Goal: Contribute content: Contribute content

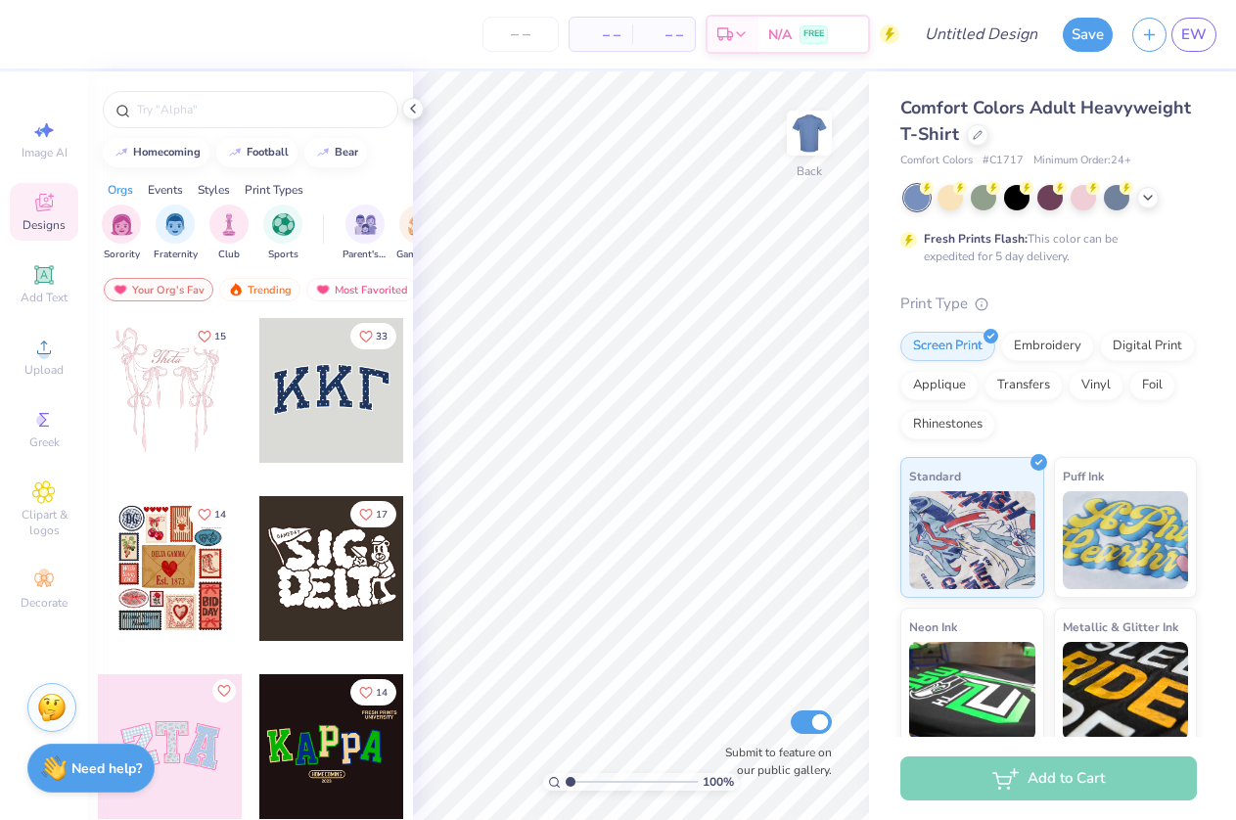
click at [327, 394] on div at bounding box center [331, 390] width 145 height 145
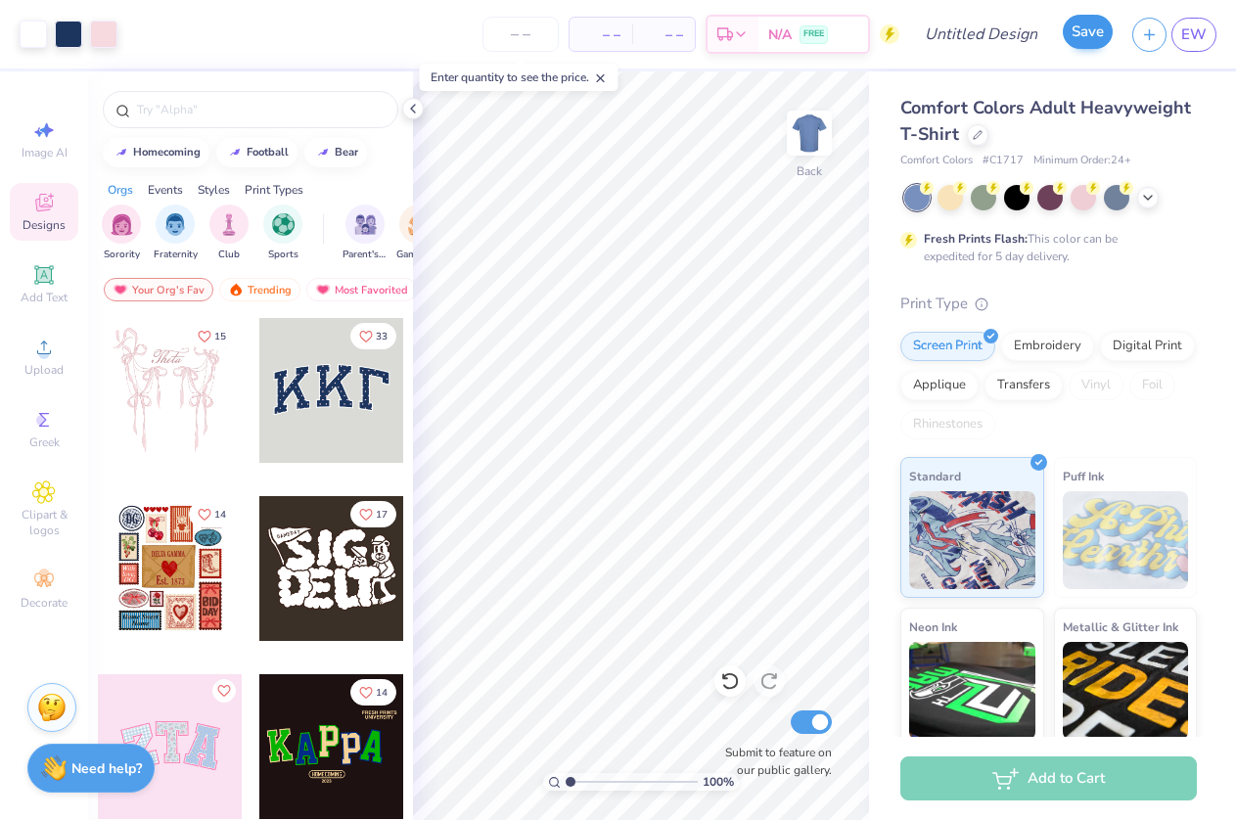
click at [1081, 28] on button "Save" at bounding box center [1087, 32] width 50 height 34
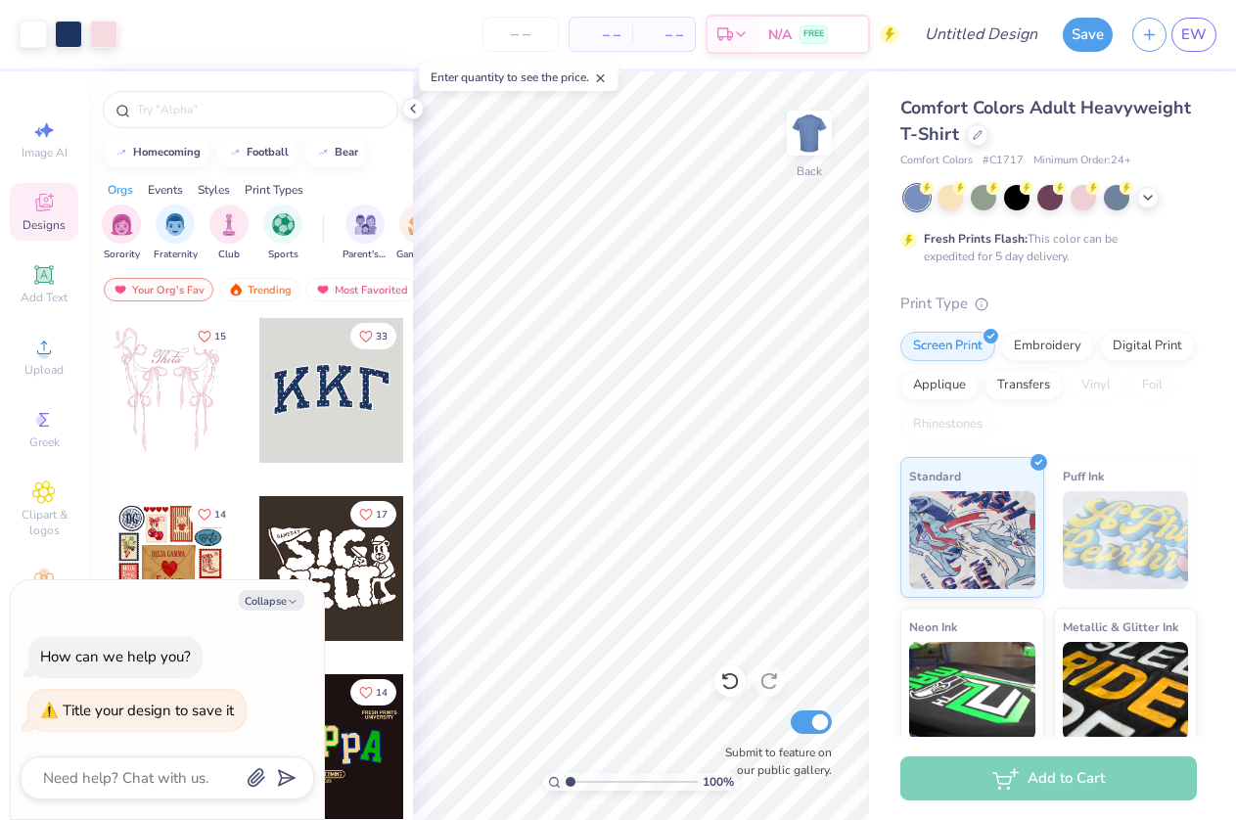
click at [604, 78] on line at bounding box center [600, 78] width 7 height 7
click at [1092, 38] on button "Save" at bounding box center [1087, 32] width 50 height 34
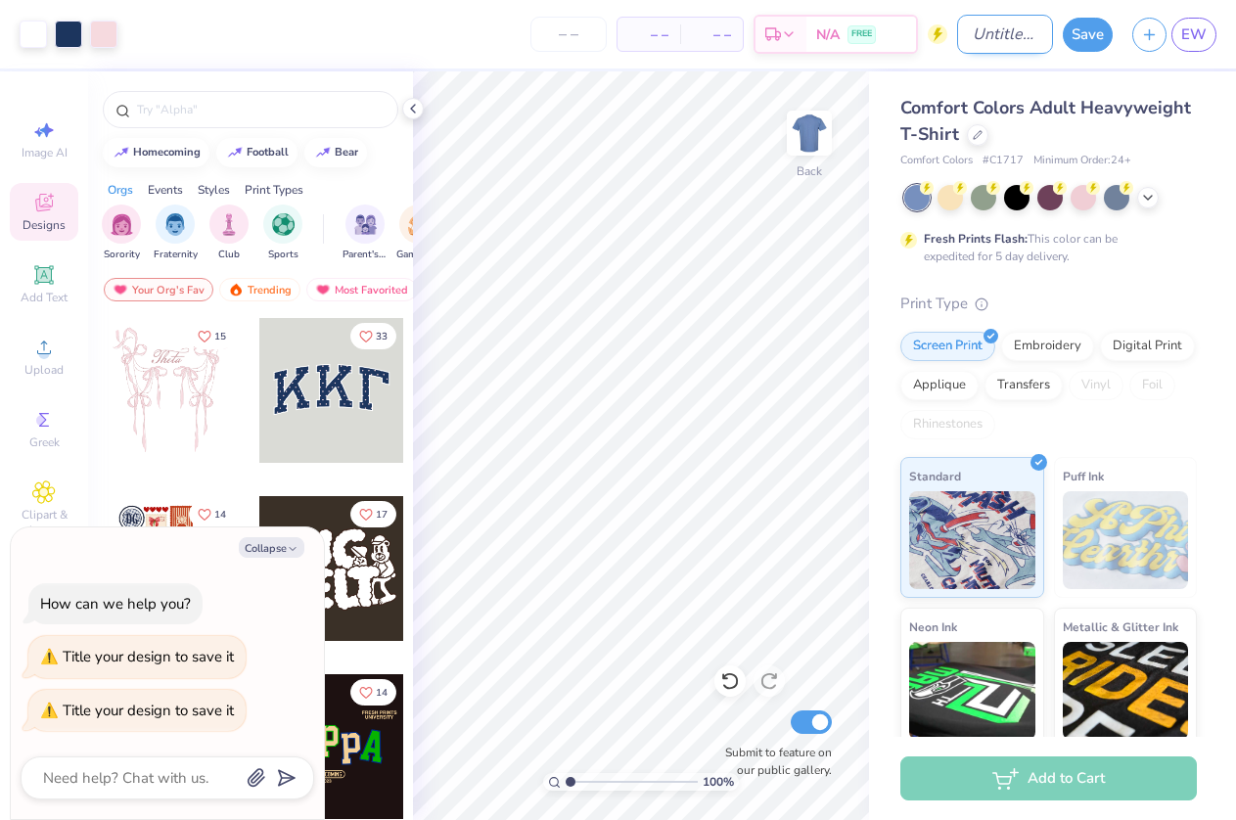
type textarea "x"
click at [1015, 28] on input "Design Title" at bounding box center [1005, 34] width 96 height 39
type input "p"
type textarea "x"
type input "pr"
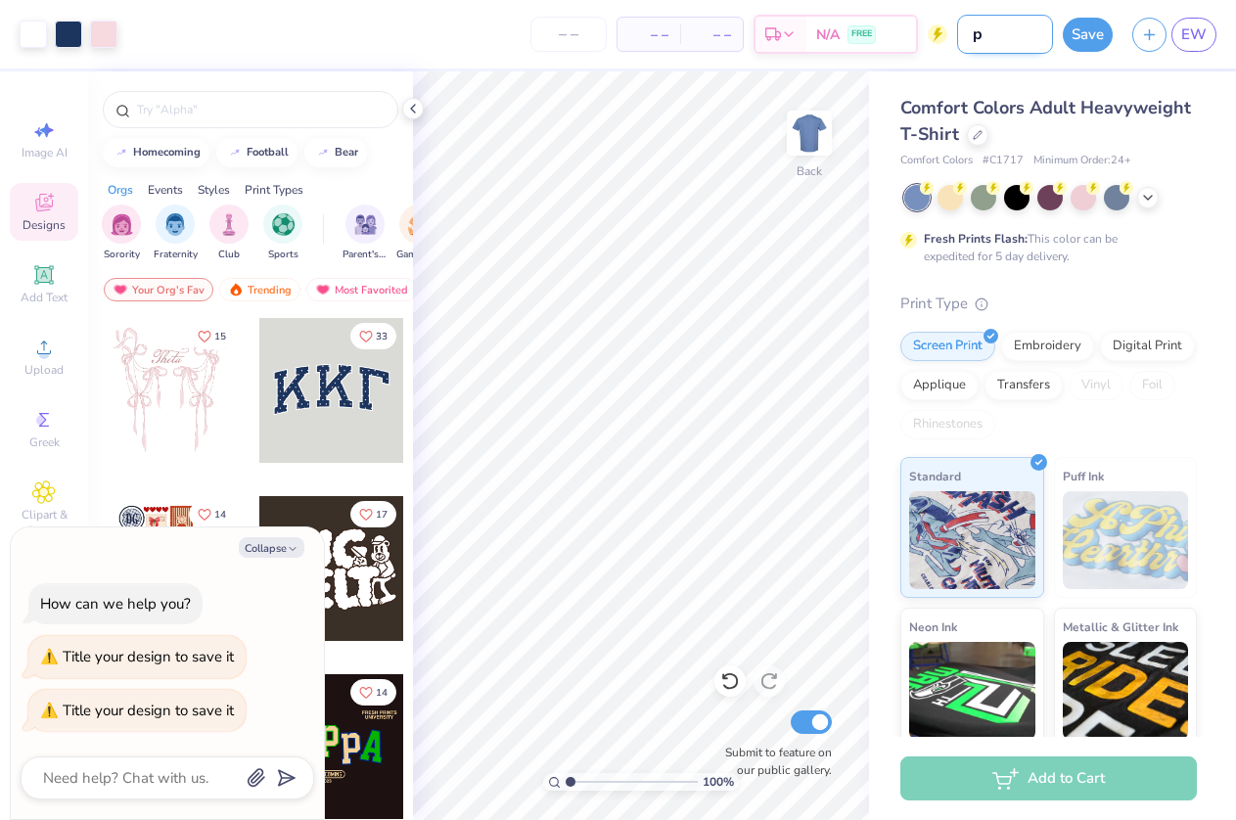
type textarea "x"
type input "pra"
type textarea "x"
type input "prac"
type textarea "x"
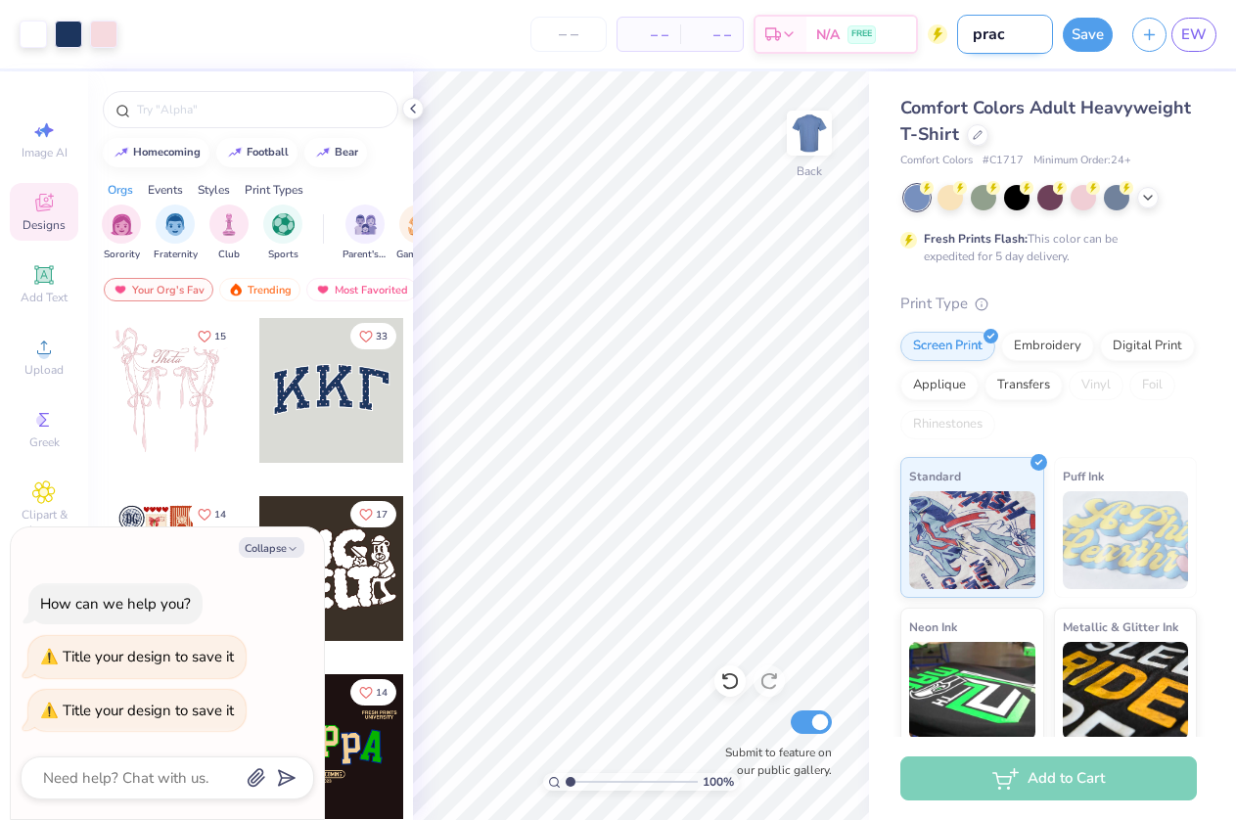
type input "pract"
type textarea "x"
type input "practi"
type textarea "x"
type input "practic"
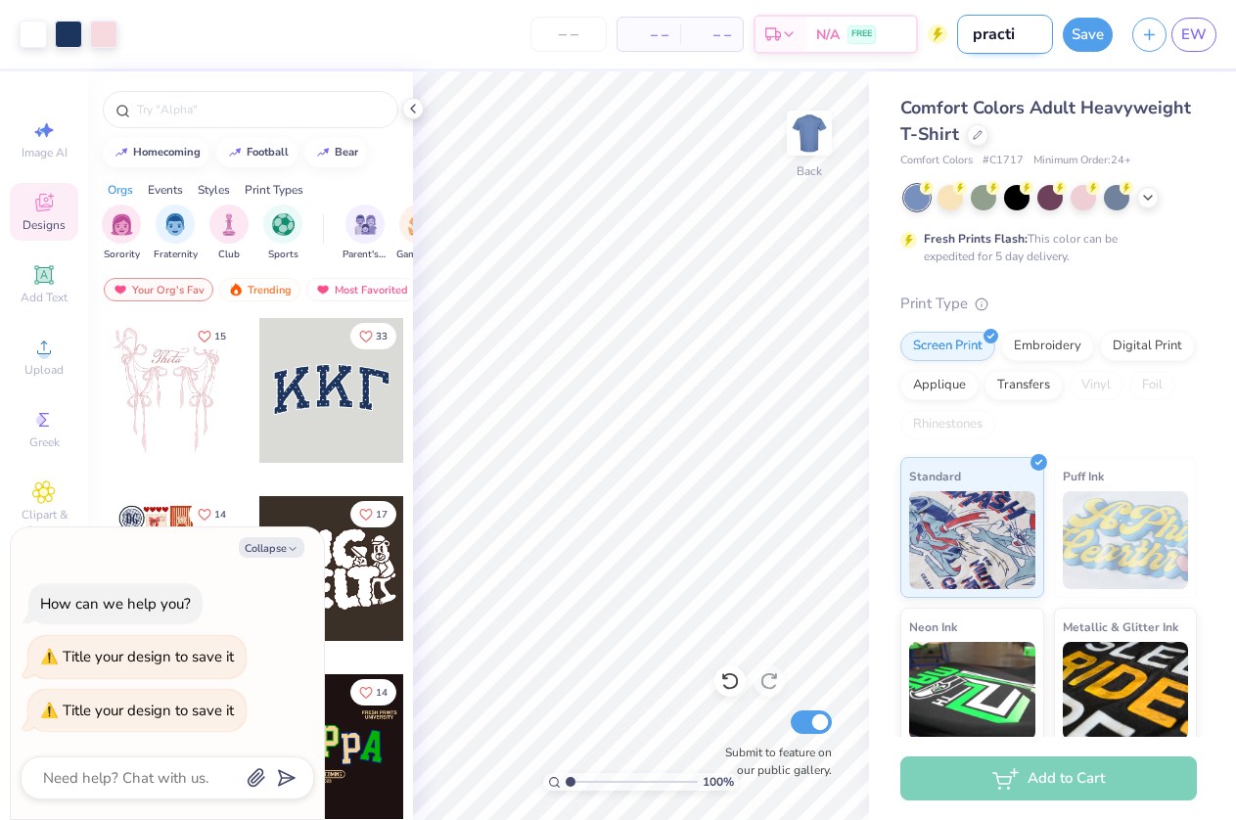
type textarea "x"
type input "practice"
type textarea "x"
type input "practice"
type textarea "x"
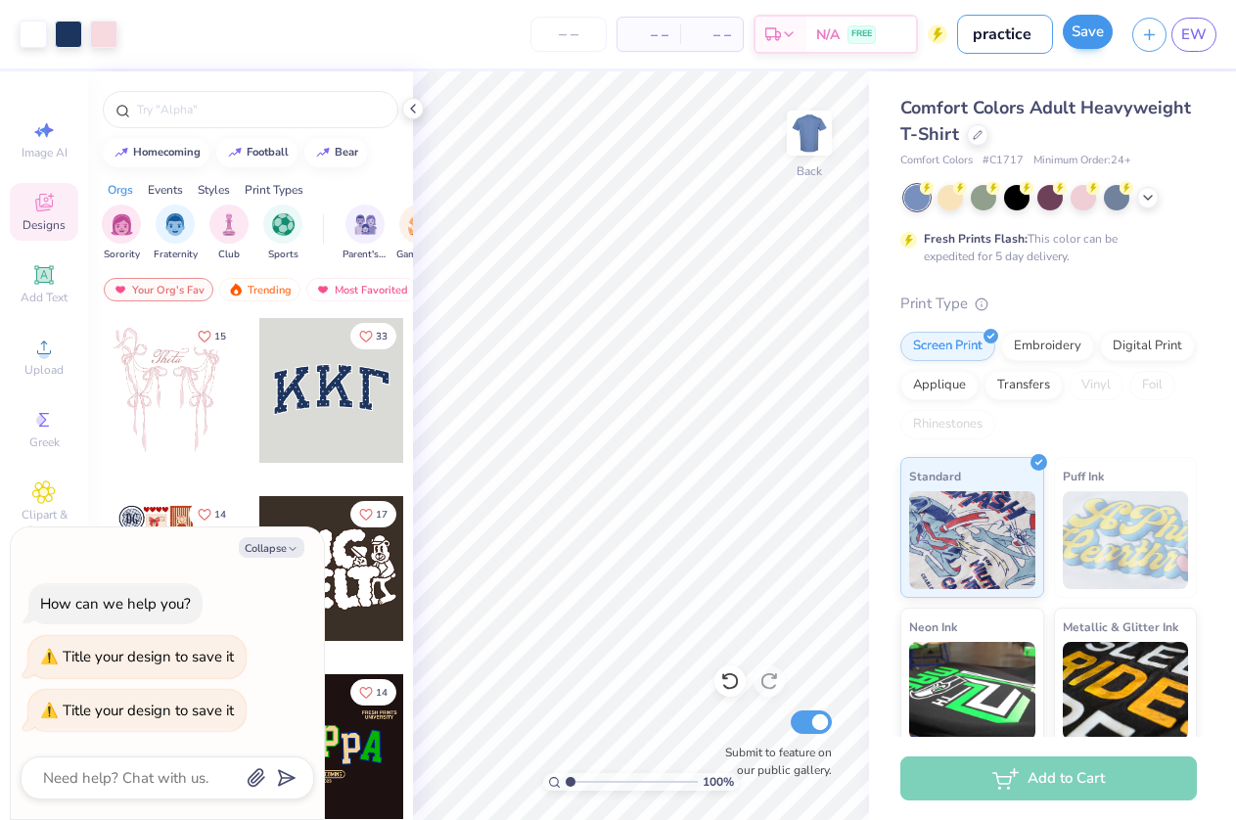
type input "practice"
click at [1103, 30] on button "Save" at bounding box center [1087, 32] width 50 height 34
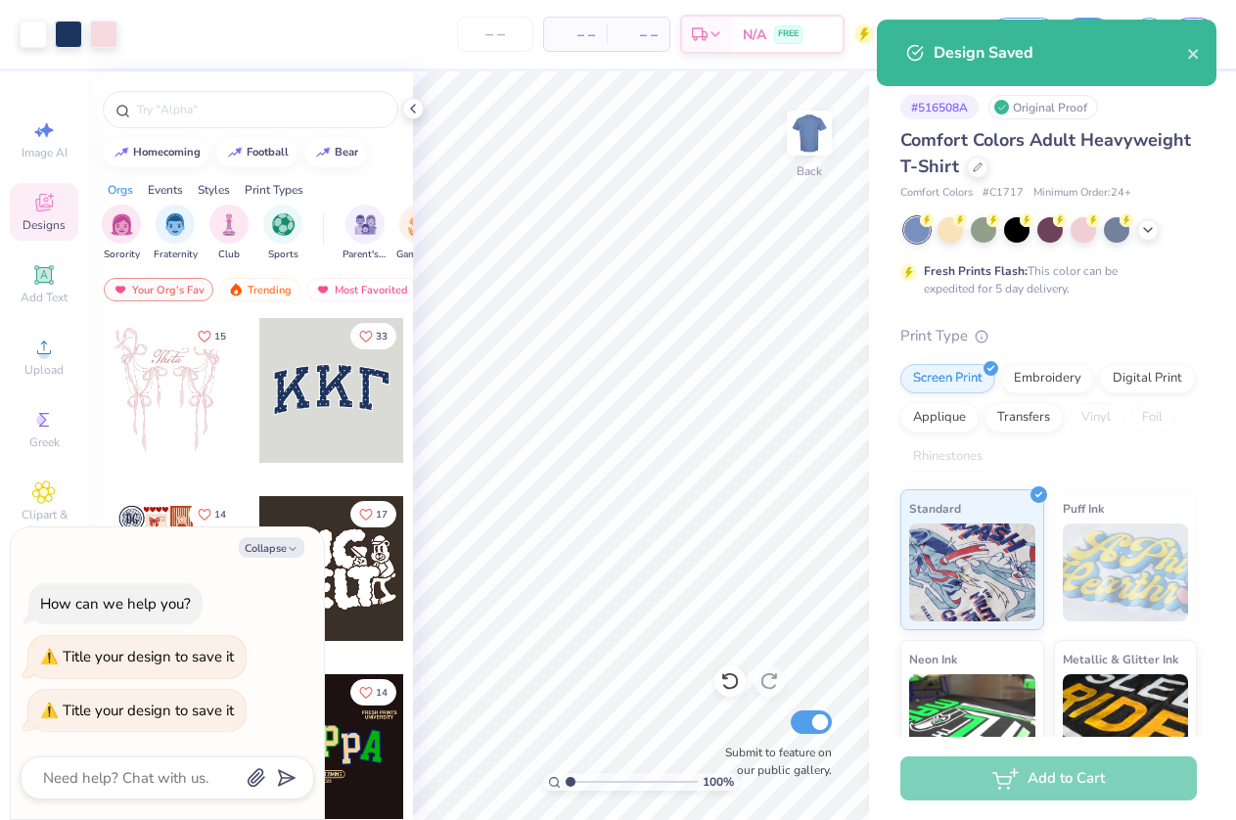
click at [1212, 66] on div "Design Saved" at bounding box center [1046, 53] width 339 height 67
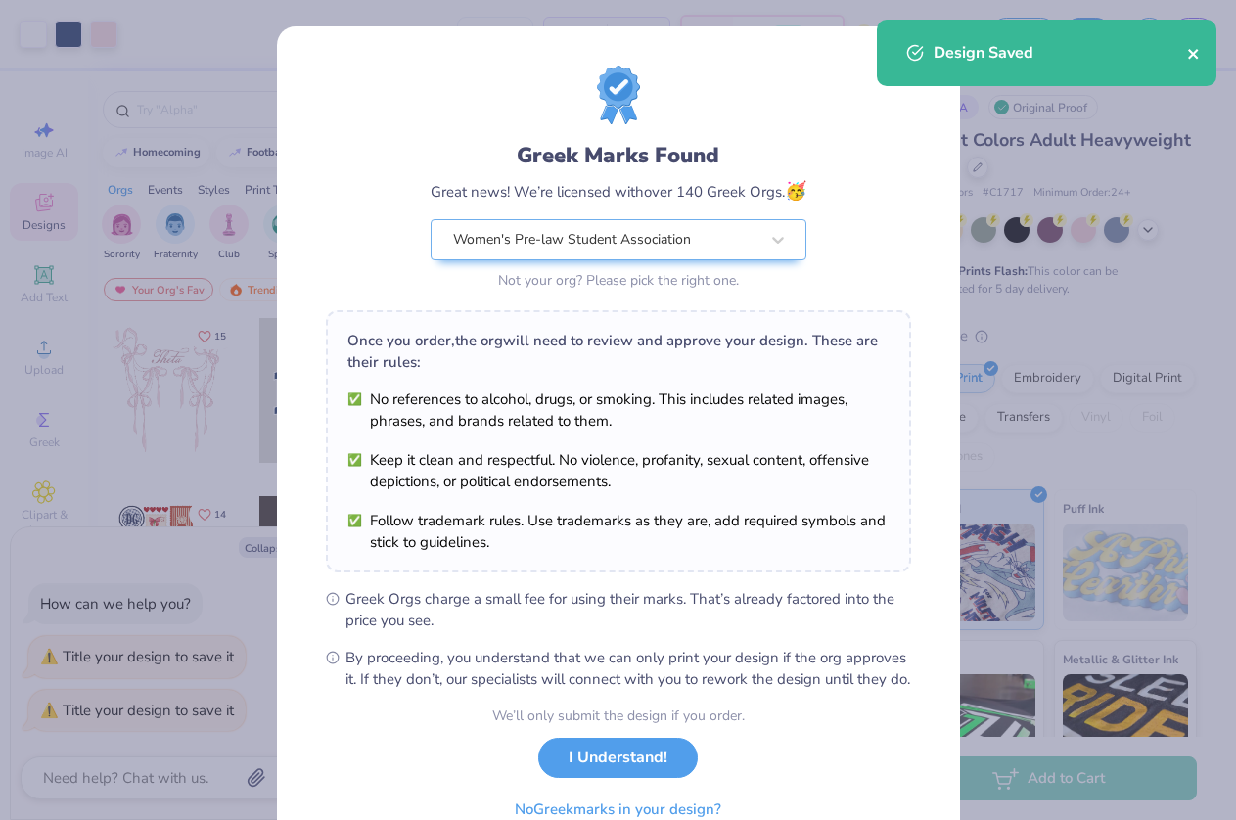
click at [1198, 55] on icon "close" at bounding box center [1194, 54] width 14 height 16
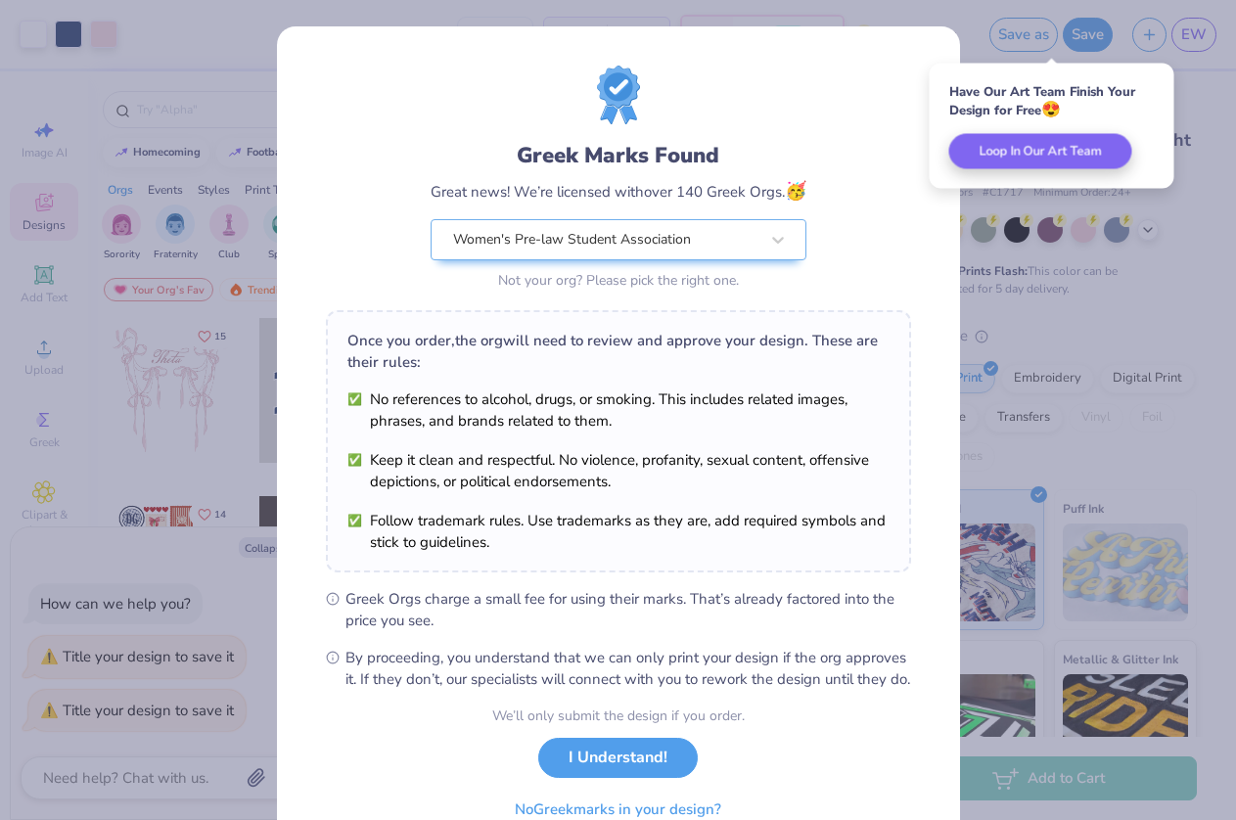
click at [868, 245] on div "Greek Marks Found Great news! We’re licensed with over 140 Greek Orgs. 🥳 Women'…" at bounding box center [618, 180] width 585 height 229
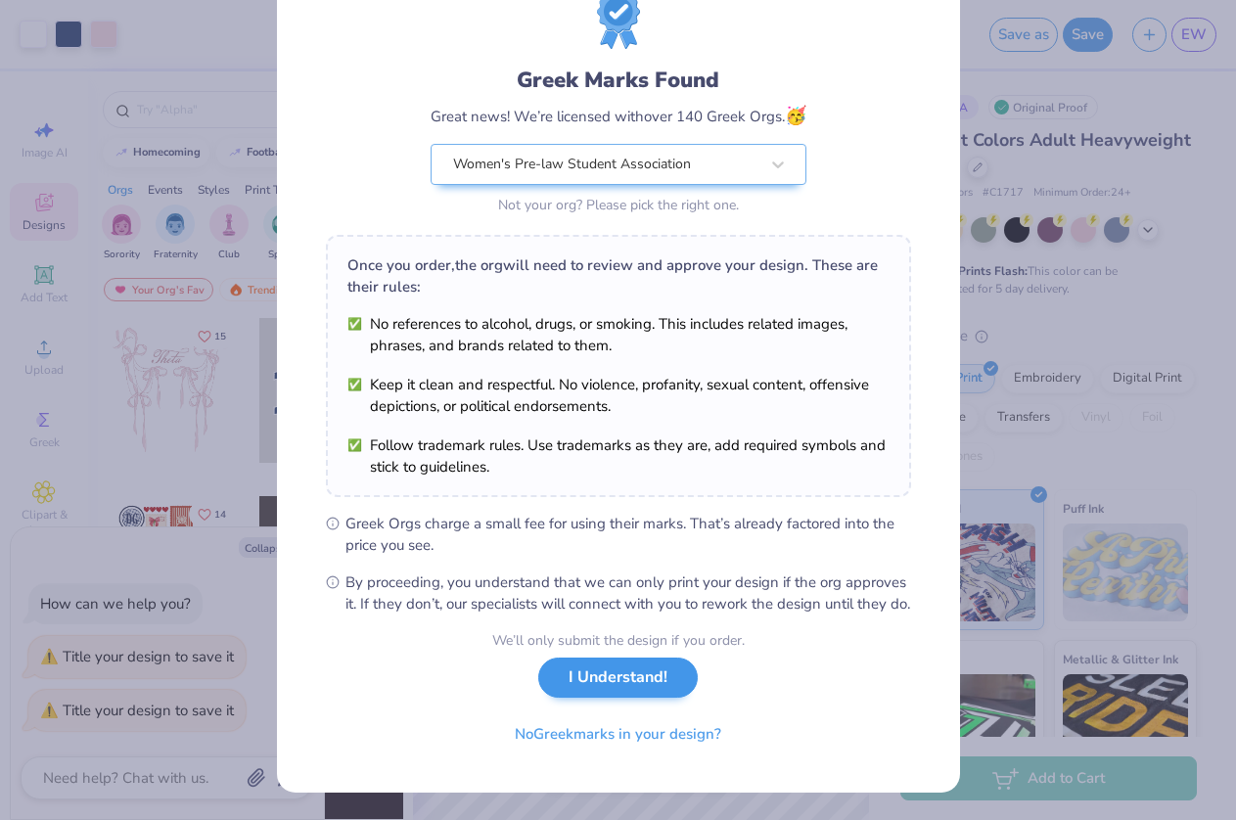
scroll to position [96, 0]
click at [626, 678] on button "I Understand!" at bounding box center [617, 677] width 159 height 40
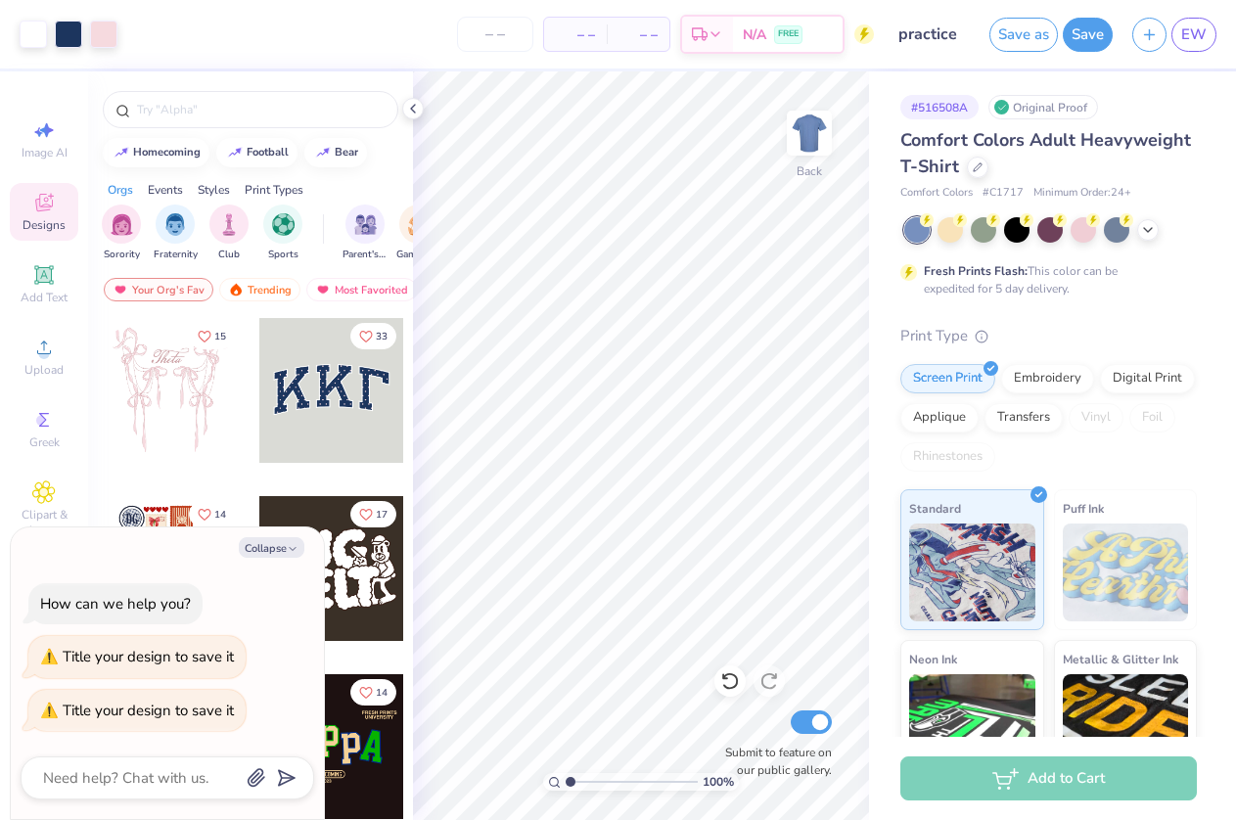
scroll to position [0, 0]
click at [413, 109] on icon at bounding box center [413, 109] width 16 height 16
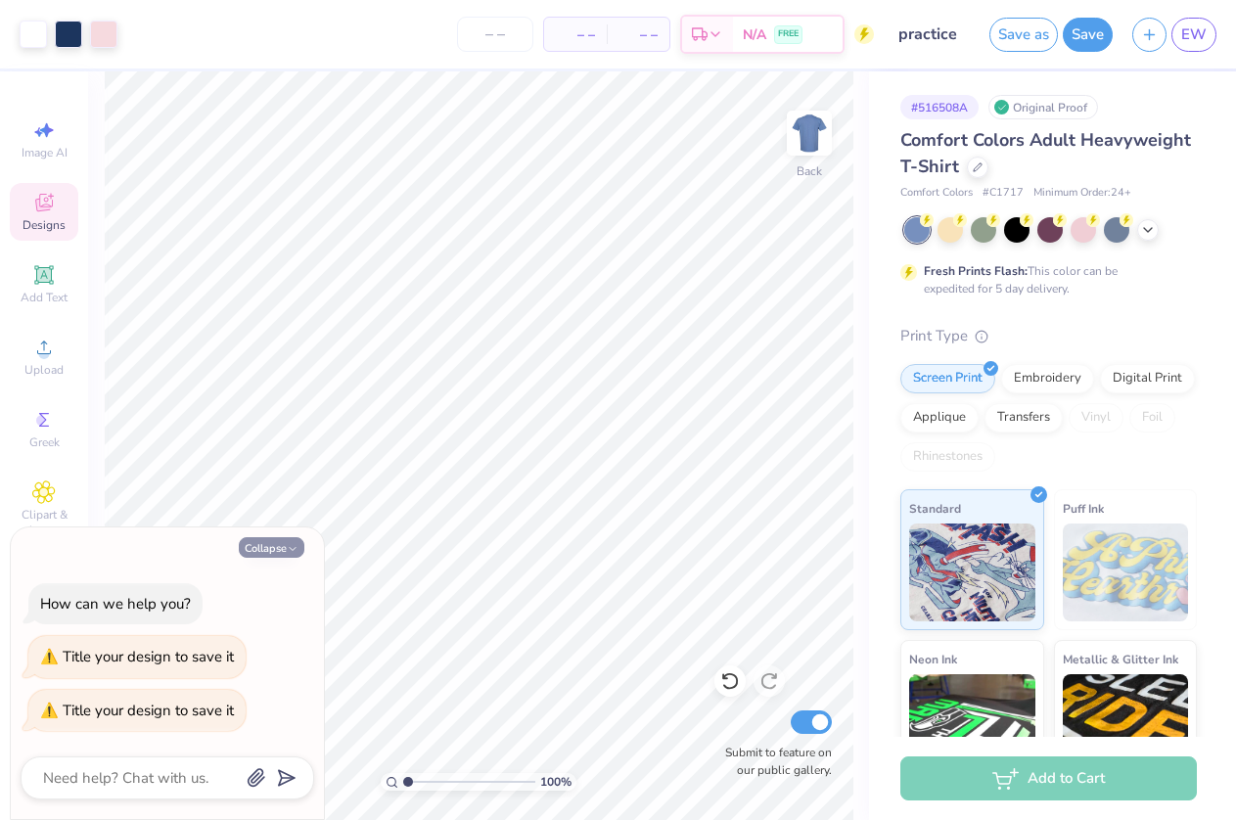
click at [274, 551] on button "Collapse" at bounding box center [272, 547] width 66 height 21
type textarea "x"
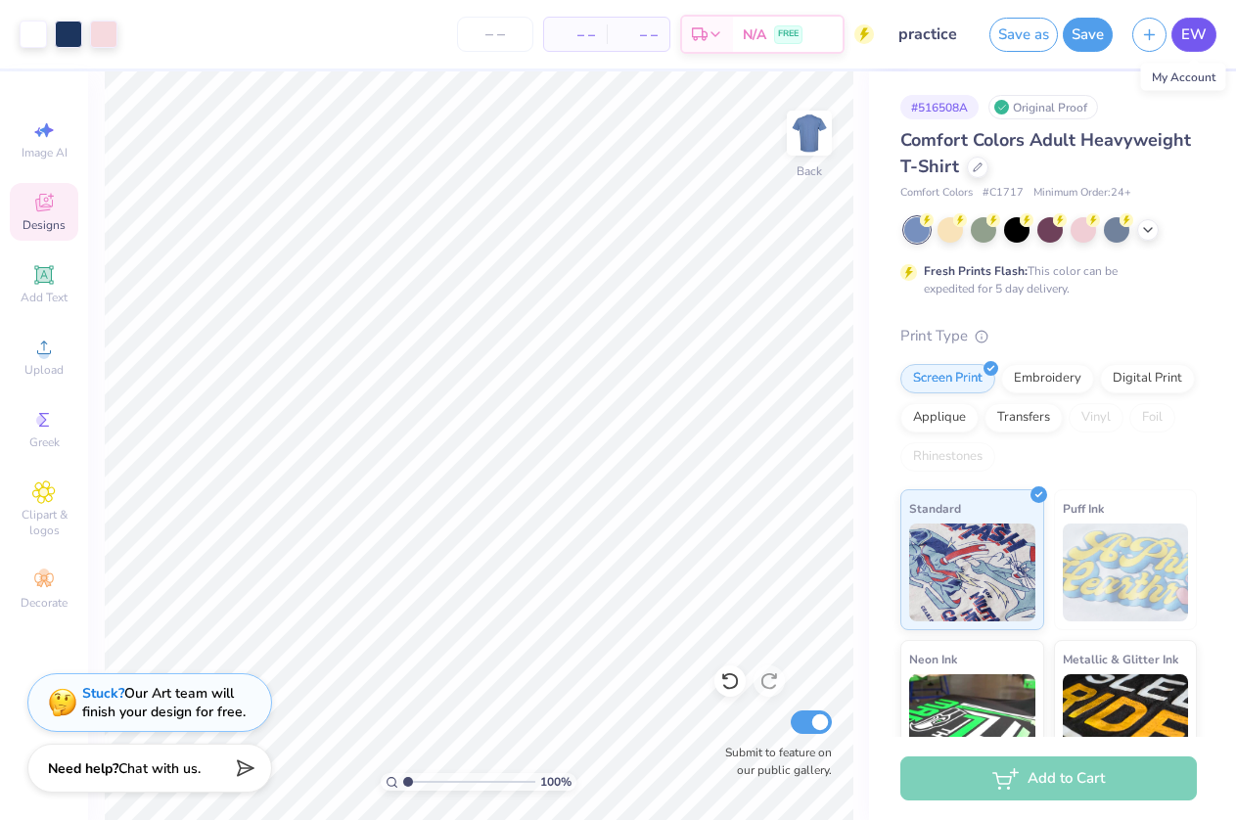
click at [1182, 31] on span "EW" at bounding box center [1193, 34] width 25 height 23
click at [577, 77] on icon at bounding box center [570, 78] width 14 height 14
click at [801, 152] on img at bounding box center [809, 133] width 78 height 78
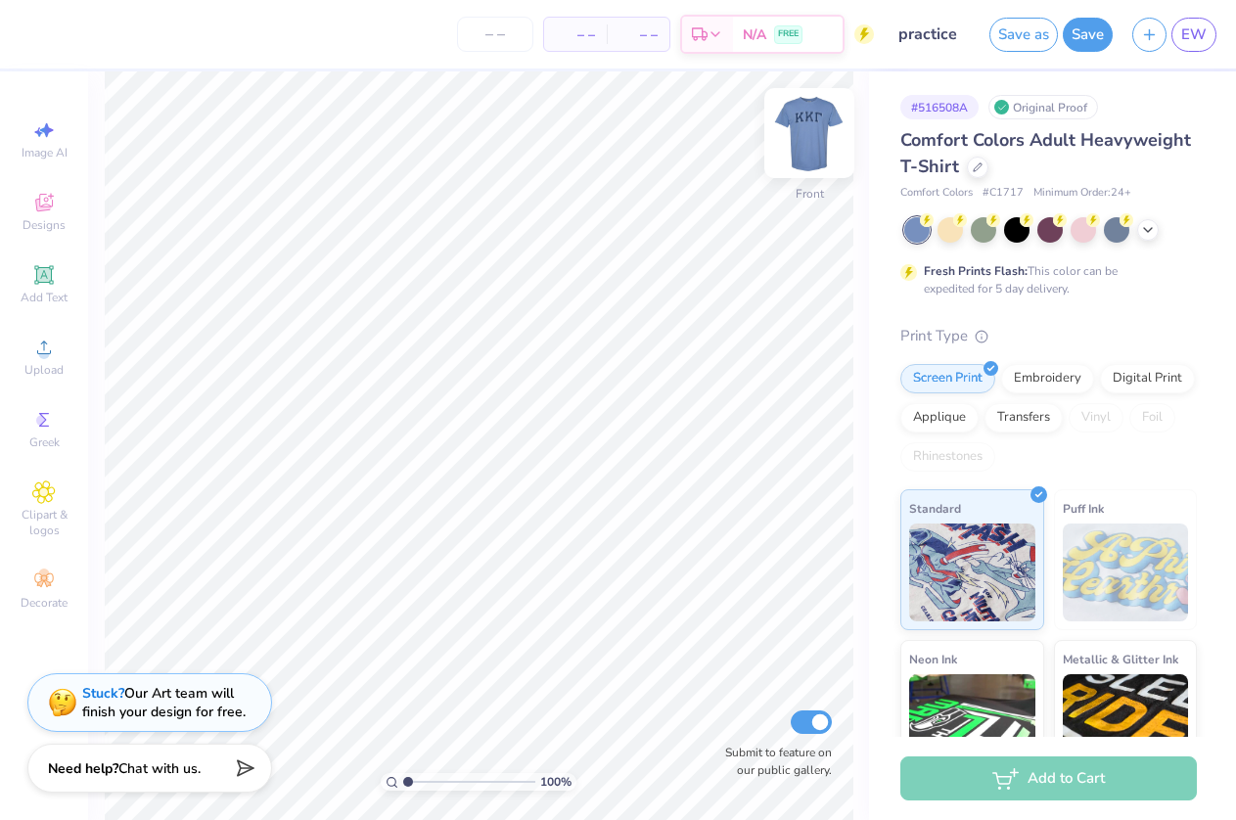
click at [801, 151] on img at bounding box center [809, 133] width 78 height 78
click at [1188, 32] on span "EW" at bounding box center [1193, 34] width 25 height 23
